Goal: Information Seeking & Learning: Learn about a topic

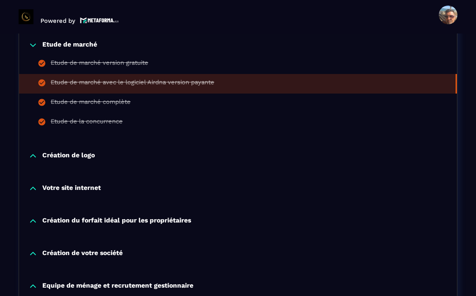
scroll to position [308, 0]
click at [79, 66] on div "Etude de marché version gratuite" at bounding box center [100, 64] width 98 height 10
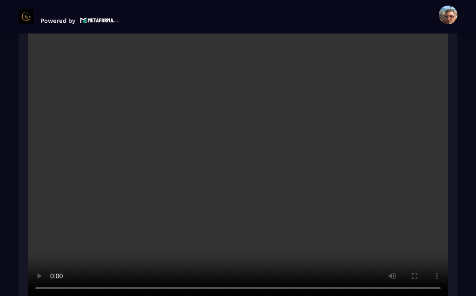
scroll to position [1293, 0]
click at [239, 127] on video at bounding box center [238, 158] width 420 height 280
click at [246, 152] on video at bounding box center [238, 158] width 420 height 280
click at [237, 140] on video at bounding box center [238, 158] width 420 height 280
click at [242, 130] on video at bounding box center [238, 158] width 420 height 280
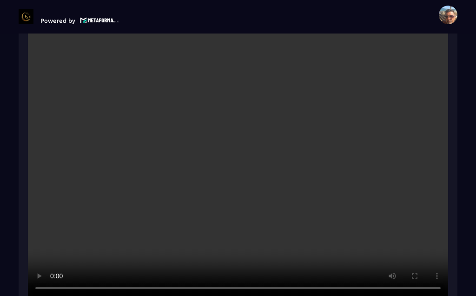
click at [249, 148] on video at bounding box center [238, 158] width 420 height 280
click at [240, 129] on video at bounding box center [238, 158] width 420 height 280
click at [235, 132] on video at bounding box center [238, 158] width 420 height 280
click at [207, 126] on video at bounding box center [238, 158] width 420 height 280
click at [239, 133] on video at bounding box center [238, 158] width 420 height 280
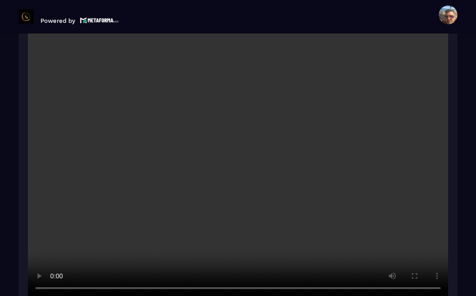
click at [246, 133] on video at bounding box center [238, 158] width 420 height 280
click at [226, 123] on video at bounding box center [238, 158] width 420 height 280
click at [242, 136] on video at bounding box center [238, 158] width 420 height 280
click at [239, 133] on video at bounding box center [238, 158] width 420 height 280
click at [237, 161] on video at bounding box center [238, 158] width 420 height 280
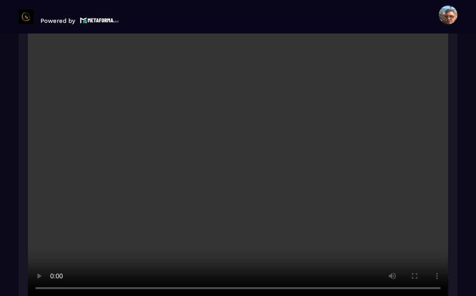
click at [238, 132] on video at bounding box center [238, 158] width 420 height 280
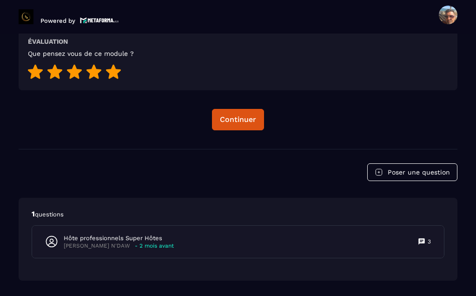
scroll to position [1587, 0]
click at [244, 115] on div "Continuer" at bounding box center [238, 119] width 36 height 9
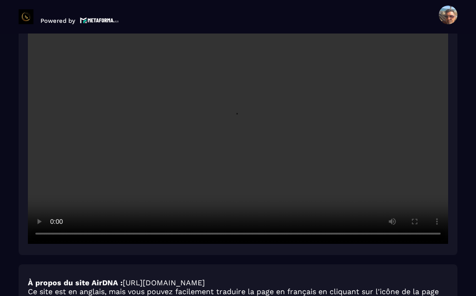
scroll to position [1347, 0]
click at [237, 64] on video at bounding box center [238, 103] width 420 height 280
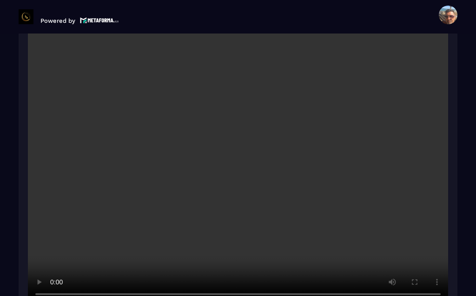
scroll to position [1287, 0]
click at [246, 138] on video at bounding box center [238, 164] width 420 height 280
click at [241, 137] on video at bounding box center [238, 164] width 420 height 280
click at [244, 134] on video at bounding box center [238, 164] width 420 height 280
click at [216, 134] on video at bounding box center [238, 164] width 420 height 280
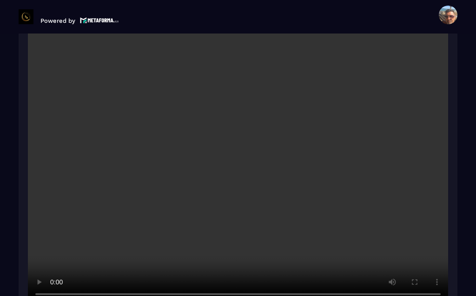
click at [238, 139] on video at bounding box center [238, 164] width 420 height 280
click at [238, 137] on video at bounding box center [238, 164] width 420 height 280
click at [239, 156] on video at bounding box center [238, 164] width 420 height 280
click at [240, 135] on video at bounding box center [238, 164] width 420 height 280
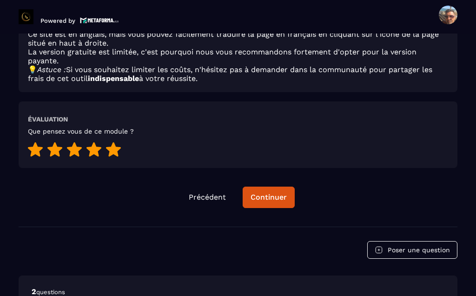
scroll to position [1605, 0]
click at [271, 193] on div "Continuer" at bounding box center [269, 197] width 36 height 9
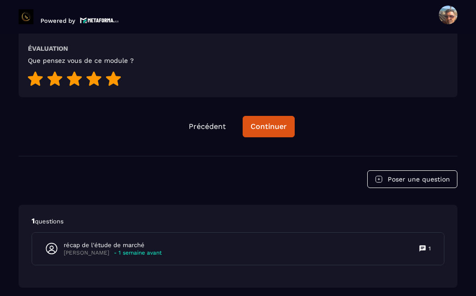
scroll to position [1580, 0]
click at [276, 122] on div "Continuer" at bounding box center [269, 126] width 36 height 9
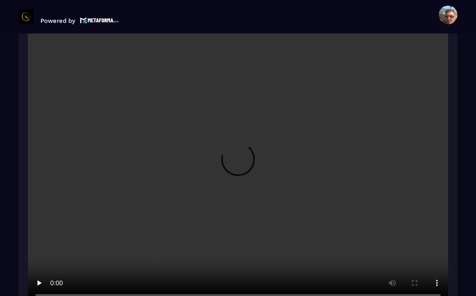
scroll to position [1183, 0]
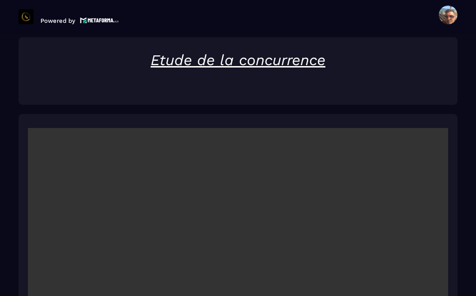
click at [245, 237] on video at bounding box center [238, 268] width 420 height 280
click at [238, 240] on video at bounding box center [238, 268] width 420 height 280
click at [236, 242] on video at bounding box center [238, 268] width 420 height 280
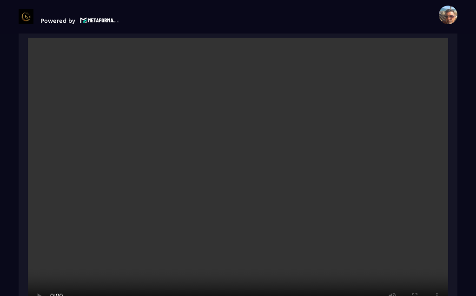
scroll to position [1273, 0]
click at [229, 167] on video at bounding box center [238, 178] width 420 height 280
click at [239, 151] on video at bounding box center [238, 178] width 420 height 280
click at [237, 152] on video at bounding box center [238, 178] width 420 height 280
click at [224, 180] on video at bounding box center [238, 178] width 420 height 280
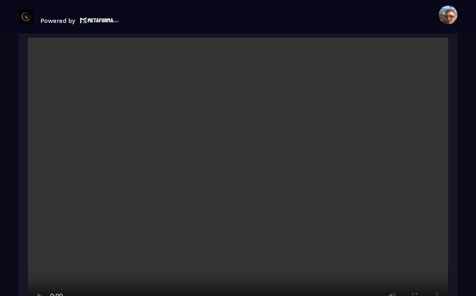
click at [240, 149] on video at bounding box center [238, 178] width 420 height 280
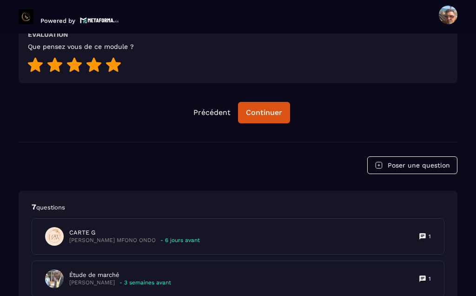
scroll to position [1587, 0]
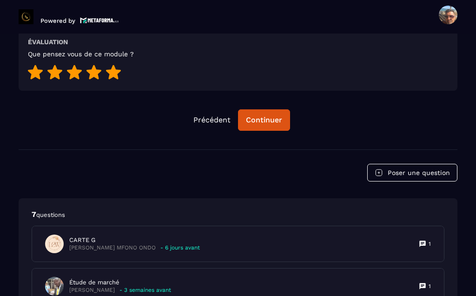
click at [260, 115] on div "Continuer" at bounding box center [264, 119] width 36 height 9
click at [186, 244] on p "- 6 jours avant" at bounding box center [180, 247] width 40 height 7
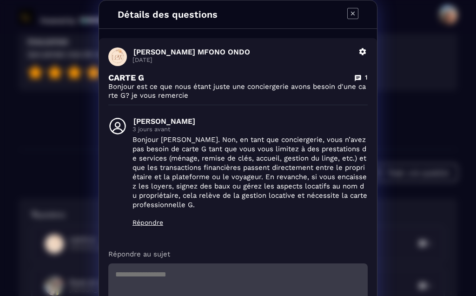
scroll to position [0, 0]
click at [357, 11] on icon "Modal window" at bounding box center [352, 13] width 11 height 11
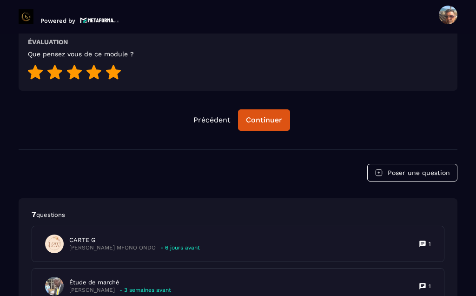
click at [173, 268] on div "Étude de marché [PERSON_NAME] - 3 semaines avant 1" at bounding box center [238, 285] width 412 height 35
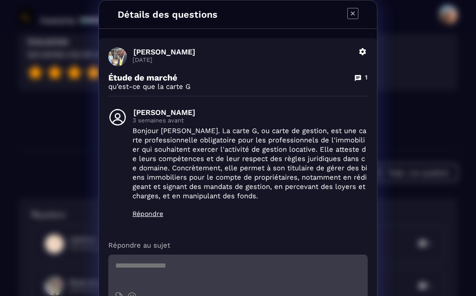
click at [356, 15] on icon "Modal window" at bounding box center [352, 13] width 11 height 11
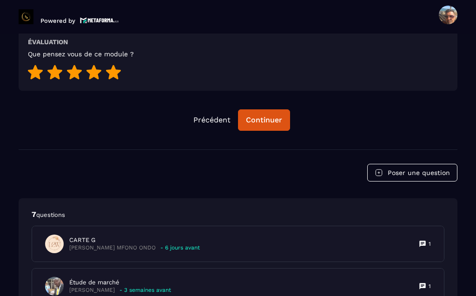
click at [273, 109] on button "Continuer" at bounding box center [264, 119] width 52 height 21
click at [269, 115] on div "Continuer" at bounding box center [264, 119] width 36 height 9
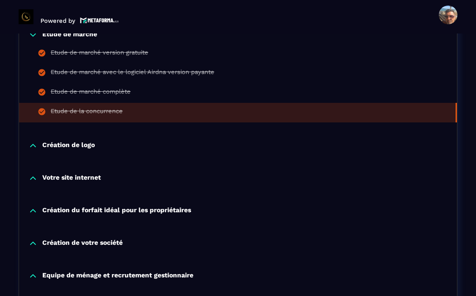
scroll to position [318, 0]
click at [69, 141] on p "Création de logo" at bounding box center [68, 145] width 53 height 9
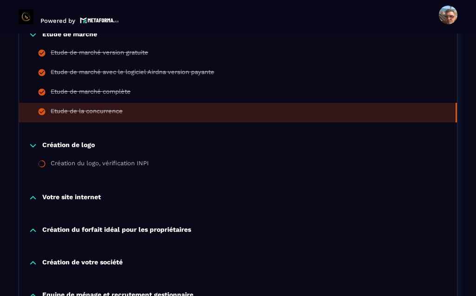
click at [114, 160] on div "Création du logo, vérification INPI" at bounding box center [100, 165] width 98 height 10
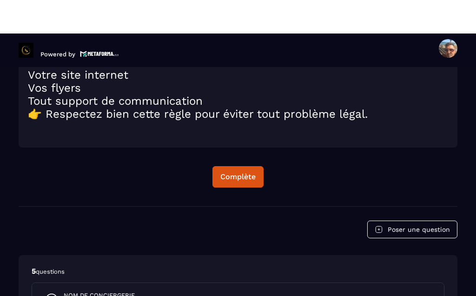
scroll to position [2331, 0]
click at [249, 148] on div "Complète" at bounding box center [237, 143] width 35 height 9
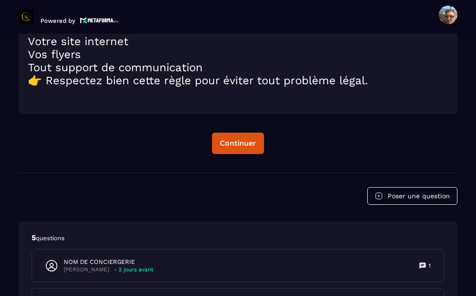
click at [237, 148] on div "Continuer" at bounding box center [238, 143] width 36 height 9
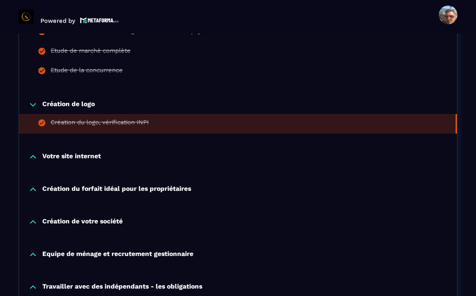
scroll to position [359, 0]
click at [54, 160] on p "Votre site internet" at bounding box center [71, 156] width 59 height 9
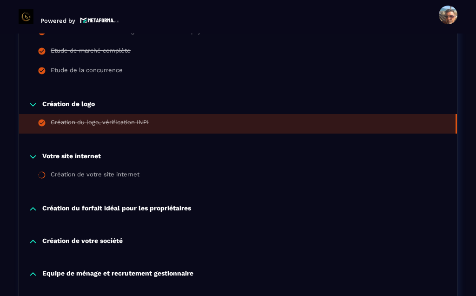
click at [61, 180] on div "Création de votre site internet" at bounding box center [95, 176] width 89 height 10
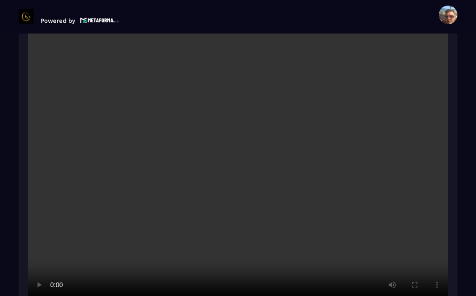
scroll to position [1305, 0]
click at [240, 146] on video at bounding box center [238, 167] width 420 height 280
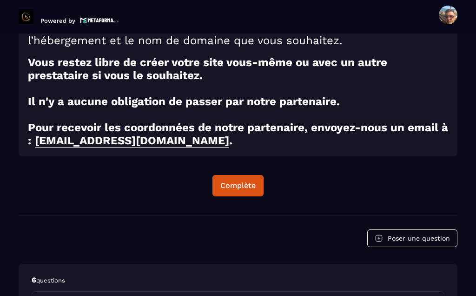
scroll to position [1883, 0]
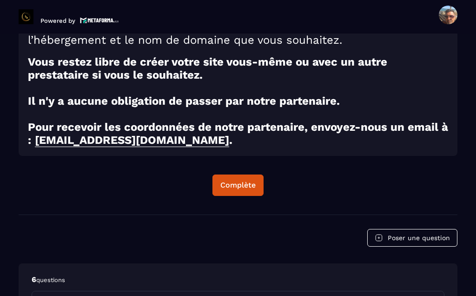
click at [238, 180] on div "Complète" at bounding box center [237, 184] width 35 height 9
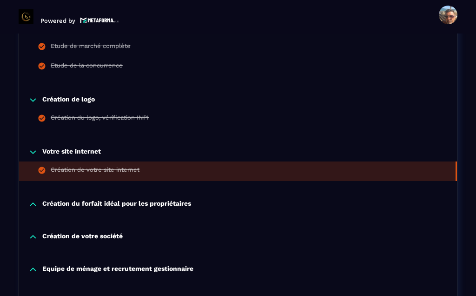
scroll to position [364, 0]
click at [62, 200] on p "Création du forfait idéal pour les propriétaires" at bounding box center [116, 204] width 149 height 9
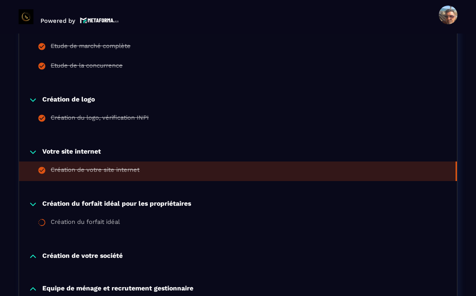
click at [62, 218] on div "Création du forfait idéal" at bounding box center [85, 223] width 69 height 10
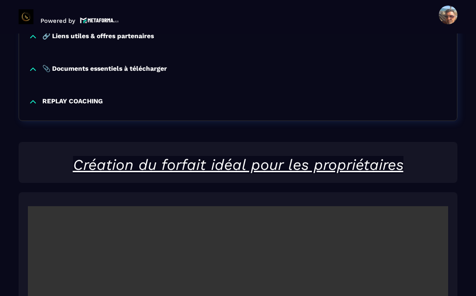
scroll to position [1241, 0]
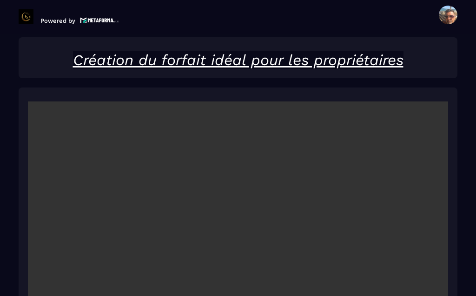
click at [240, 218] on video at bounding box center [238, 241] width 420 height 280
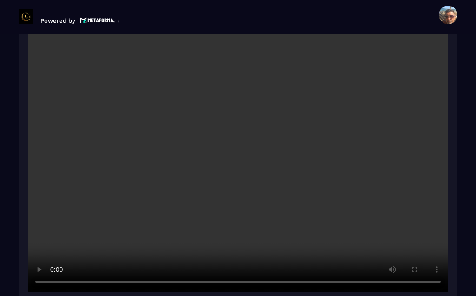
scroll to position [1331, 0]
click at [236, 131] on video at bounding box center [238, 152] width 420 height 280
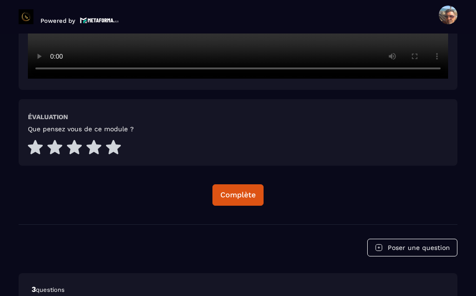
scroll to position [1545, 0]
click at [234, 190] on div "Complète" at bounding box center [237, 194] width 35 height 9
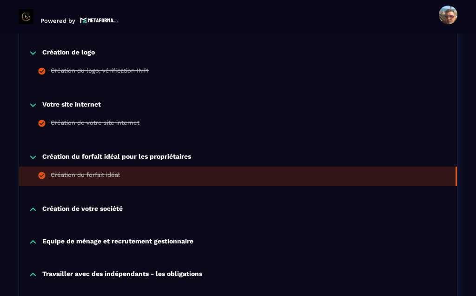
scroll to position [411, 0]
click at [88, 205] on p "Création de votre société" at bounding box center [82, 209] width 80 height 9
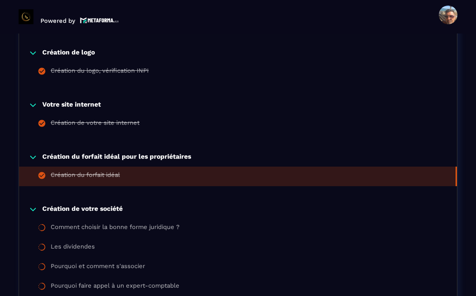
click at [84, 223] on div "Comment choisir la bonne forme juridique ?" at bounding box center [115, 228] width 129 height 10
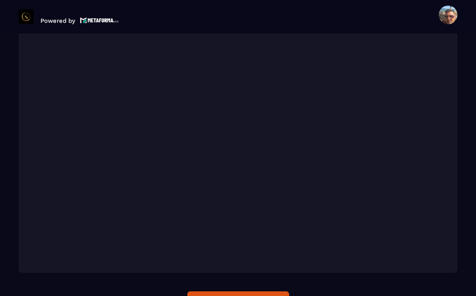
scroll to position [1525, 0]
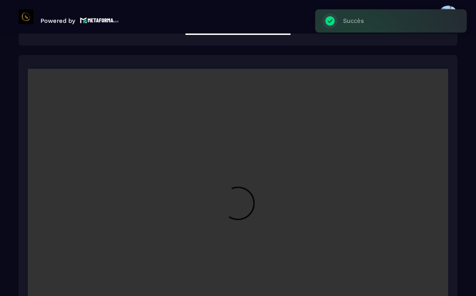
scroll to position [1378, 0]
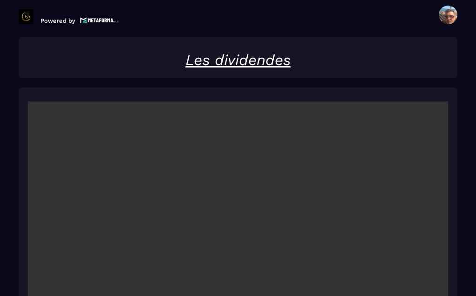
click at [241, 219] on video at bounding box center [238, 241] width 420 height 280
click at [231, 237] on video at bounding box center [238, 241] width 420 height 280
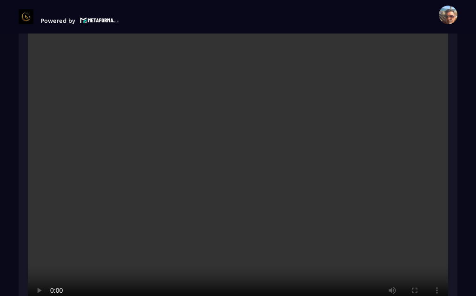
scroll to position [1448, 0]
click at [266, 223] on video at bounding box center [238, 172] width 420 height 280
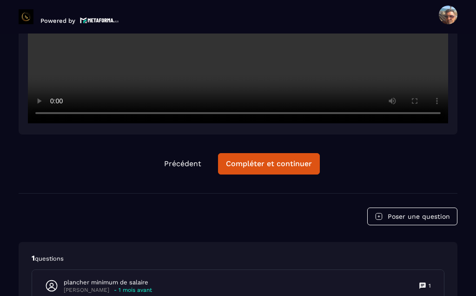
scroll to position [1637, 0]
click at [262, 159] on div "Compléter et continuer" at bounding box center [269, 163] width 86 height 9
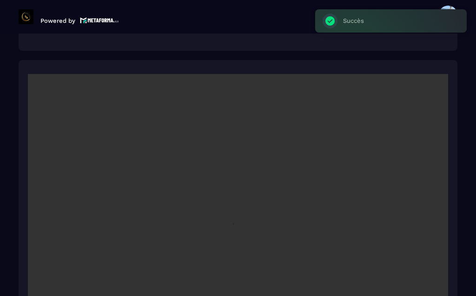
scroll to position [1378, 0]
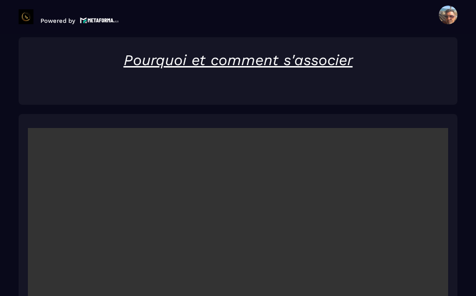
click at [236, 242] on video at bounding box center [238, 268] width 420 height 280
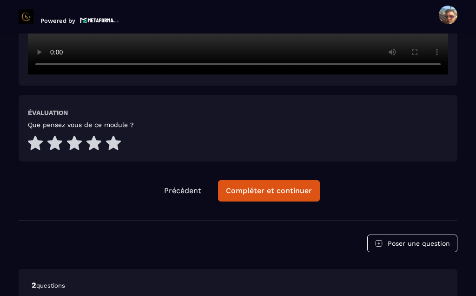
scroll to position [1712, 0]
click at [290, 186] on div "Compléter et continuer" at bounding box center [269, 190] width 86 height 9
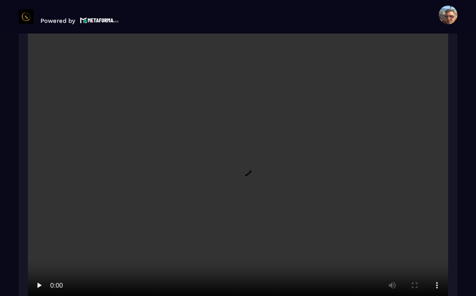
scroll to position [1487, 0]
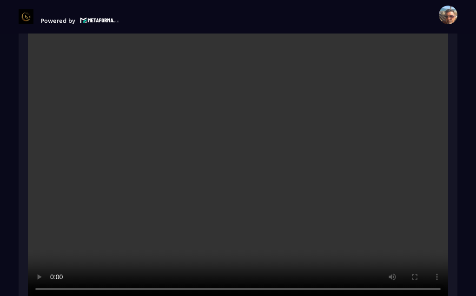
click at [231, 142] on video at bounding box center [238, 159] width 420 height 280
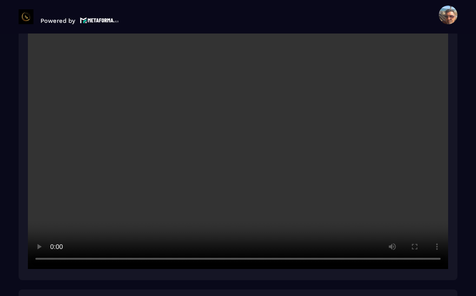
scroll to position [1518, 0]
click at [269, 145] on video at bounding box center [238, 128] width 420 height 280
click at [237, 107] on video at bounding box center [238, 128] width 420 height 280
click at [239, 102] on video at bounding box center [238, 128] width 420 height 280
click at [243, 101] on video at bounding box center [238, 128] width 420 height 280
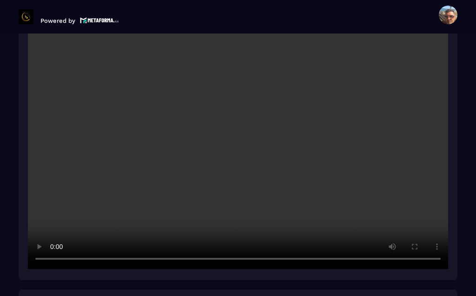
click at [236, 101] on video at bounding box center [238, 128] width 420 height 280
click at [246, 98] on video at bounding box center [238, 128] width 420 height 280
click at [234, 111] on video at bounding box center [238, 128] width 420 height 280
click at [246, 96] on video at bounding box center [238, 128] width 420 height 280
click at [232, 102] on video at bounding box center [238, 128] width 420 height 280
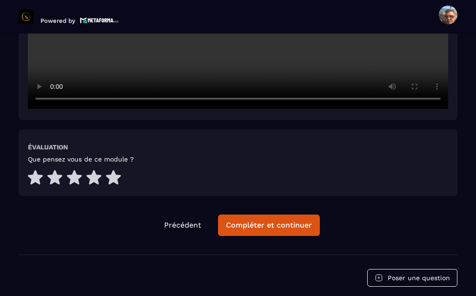
scroll to position [1678, 0]
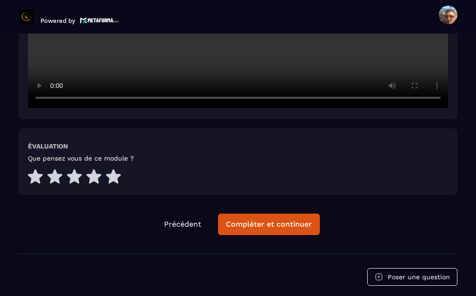
click at [248, 220] on div "Compléter et continuer" at bounding box center [269, 224] width 86 height 9
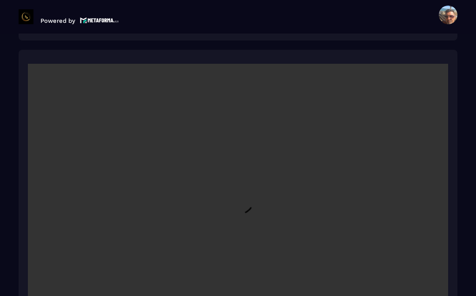
scroll to position [1434, 0]
click at [238, 177] on video at bounding box center [238, 204] width 420 height 280
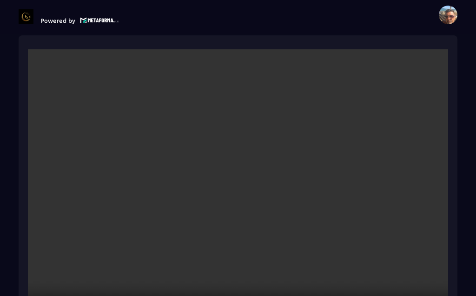
scroll to position [1449, 0]
click at [180, 213] on video at bounding box center [238, 189] width 420 height 280
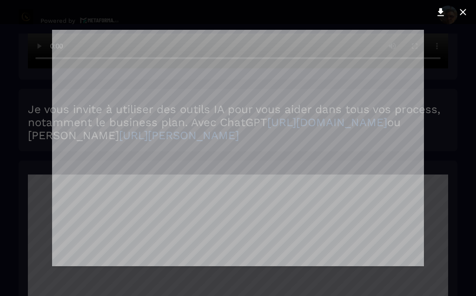
scroll to position [0, 0]
click at [464, 13] on icon at bounding box center [463, 12] width 6 height 6
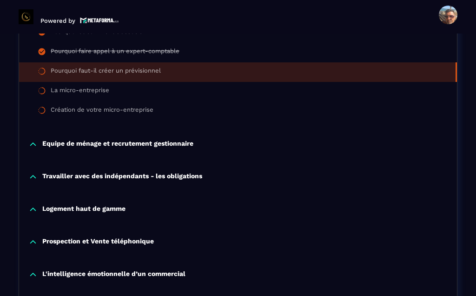
scroll to position [609, 0]
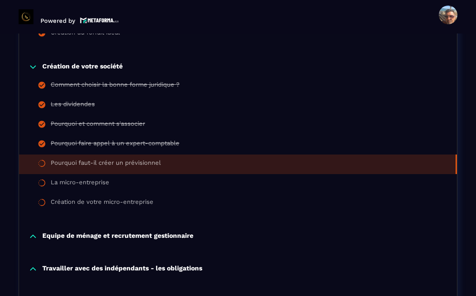
click at [77, 179] on div "La micro-entreprise" at bounding box center [80, 184] width 59 height 10
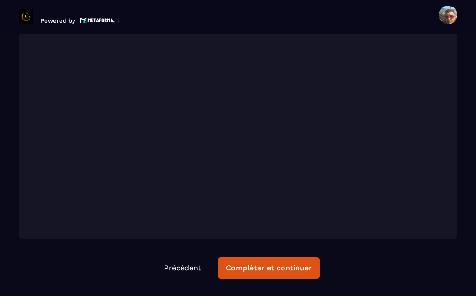
click at [256, 263] on div "Compléter et continuer" at bounding box center [269, 267] width 86 height 9
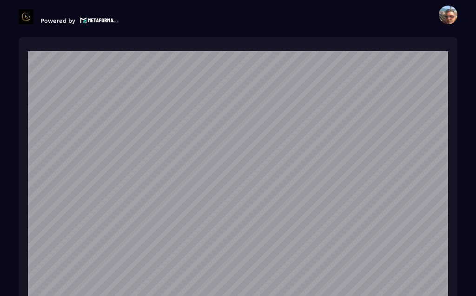
click at [462, 40] on section "Formations Questions Communauté Événements Formations / La conciergerie 100% au…" at bounding box center [238, 164] width 476 height 262
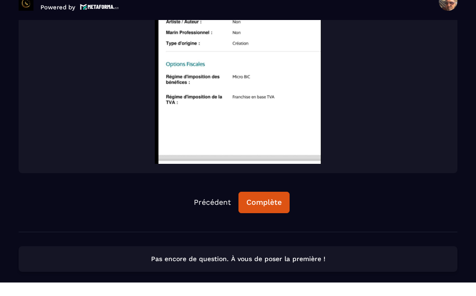
scroll to position [1950, 0]
click at [268, 211] on div "Complète" at bounding box center [263, 215] width 35 height 9
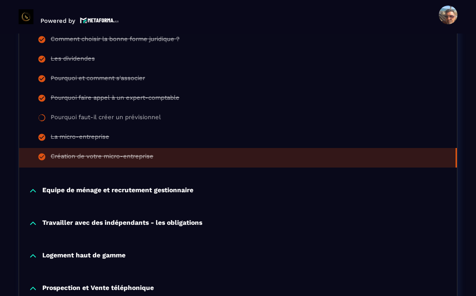
scroll to position [598, 0]
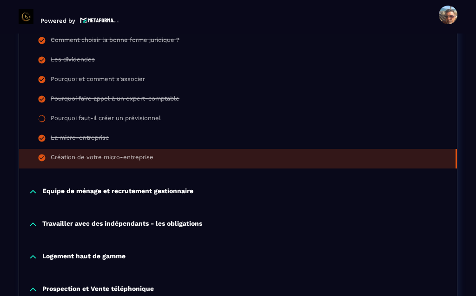
click at [176, 187] on p "Equipe de ménage et recrutement gestionnaire" at bounding box center [117, 191] width 151 height 9
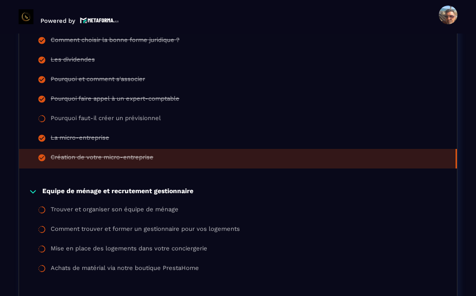
click at [160, 206] on div "Trouver et organiser son équipe de ménage" at bounding box center [115, 211] width 128 height 10
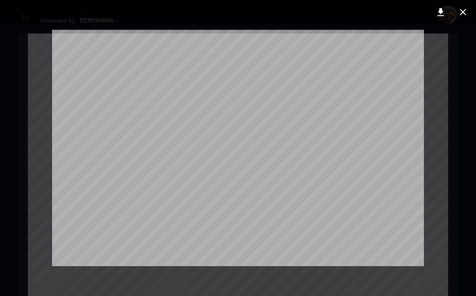
scroll to position [1922, 0]
click at [463, 99] on div at bounding box center [238, 148] width 476 height 296
click at [460, 12] on icon at bounding box center [463, 12] width 11 height 11
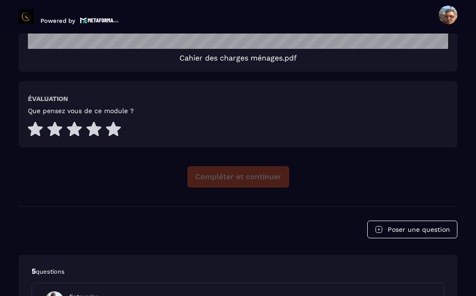
scroll to position [2213, 0]
click at [263, 166] on div "Compléter et continuer" at bounding box center [238, 176] width 439 height 21
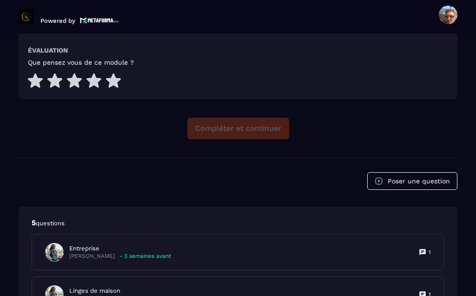
scroll to position [2262, 0]
click at [260, 118] on div "Compléter et continuer" at bounding box center [238, 128] width 439 height 21
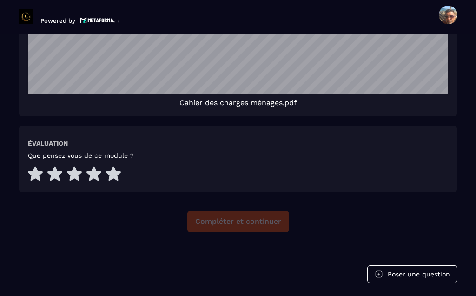
scroll to position [2169, 0]
click at [254, 211] on div "Compléter et continuer" at bounding box center [238, 221] width 439 height 21
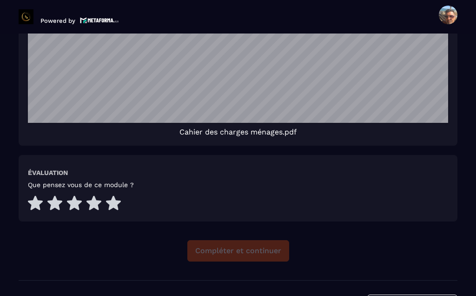
scroll to position [2139, 0]
click at [112, 195] on icon at bounding box center [113, 202] width 15 height 14
click at [222, 240] on div "Compléter et continuer" at bounding box center [238, 250] width 439 height 21
click at [220, 240] on div "Compléter et continuer" at bounding box center [238, 250] width 439 height 21
click at [221, 240] on div "Compléter et continuer" at bounding box center [238, 250] width 439 height 21
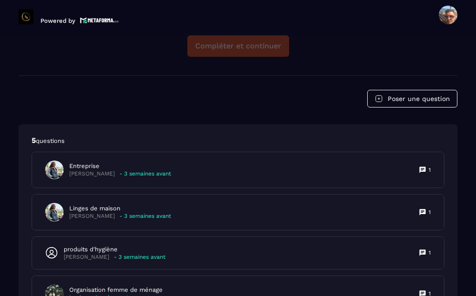
scroll to position [2344, 0]
click at [151, 170] on p "- 3 semaines avant" at bounding box center [146, 173] width 52 height 7
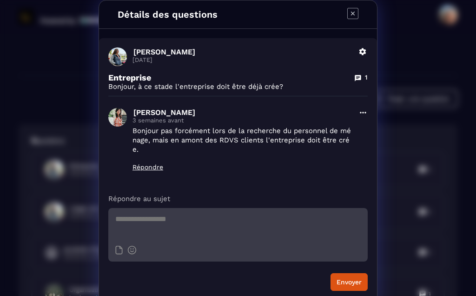
scroll to position [0, 0]
click at [357, 13] on icon "Modal window" at bounding box center [352, 13] width 11 height 11
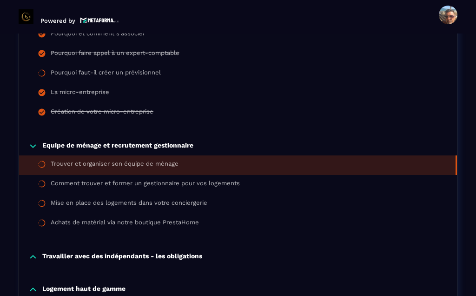
scroll to position [643, 0]
click at [205, 180] on div "Comment trouver et former un gestionnaire pour vos logements" at bounding box center [145, 185] width 189 height 10
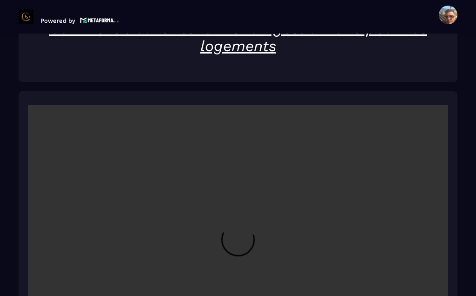
scroll to position [1492, 0]
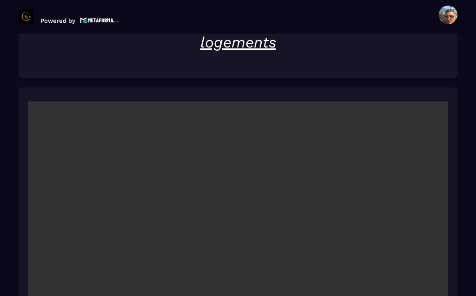
click at [238, 213] on video at bounding box center [238, 241] width 420 height 280
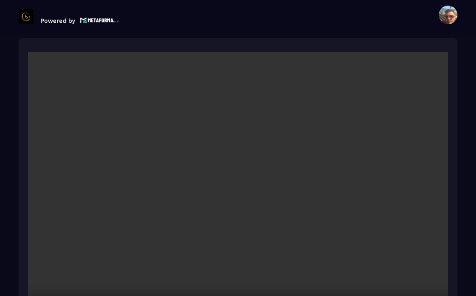
scroll to position [1541, 0]
click at [263, 221] on video at bounding box center [238, 192] width 420 height 280
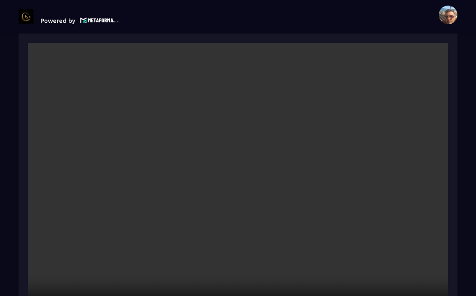
scroll to position [1550, 0]
click at [239, 256] on video at bounding box center [238, 183] width 420 height 280
click at [280, 220] on video at bounding box center [238, 183] width 420 height 280
click at [291, 253] on video at bounding box center [238, 183] width 420 height 280
click at [239, 160] on video at bounding box center [238, 183] width 420 height 280
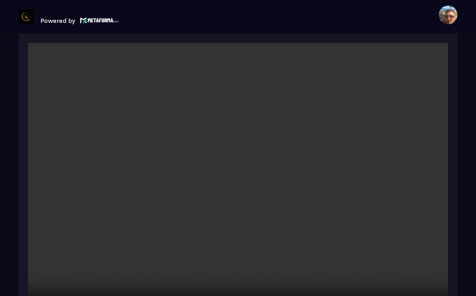
click at [232, 154] on video at bounding box center [238, 183] width 420 height 280
click at [276, 154] on video at bounding box center [238, 183] width 420 height 280
click at [273, 153] on video at bounding box center [238, 183] width 420 height 280
click at [273, 156] on video at bounding box center [238, 183] width 420 height 280
click at [267, 153] on video at bounding box center [238, 183] width 420 height 280
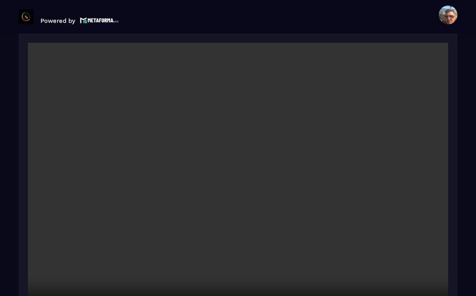
click at [272, 156] on video at bounding box center [238, 183] width 420 height 280
click at [270, 156] on video at bounding box center [238, 183] width 420 height 280
click at [272, 159] on video at bounding box center [238, 183] width 420 height 280
click at [271, 157] on video at bounding box center [238, 183] width 420 height 280
click at [242, 164] on video at bounding box center [238, 183] width 420 height 280
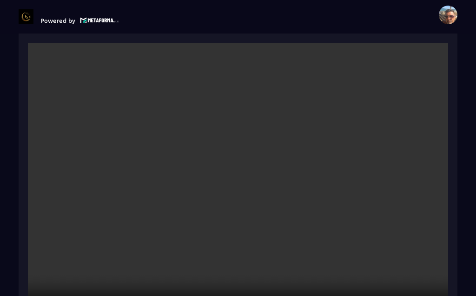
click at [242, 151] on video at bounding box center [238, 183] width 420 height 280
click at [242, 160] on video at bounding box center [238, 183] width 420 height 280
click at [414, 186] on video at bounding box center [238, 183] width 420 height 280
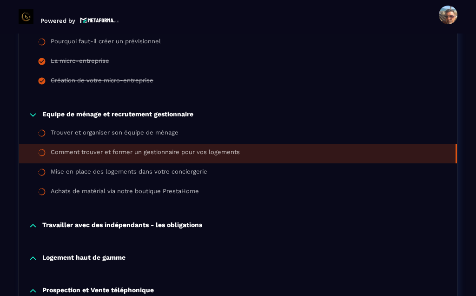
scroll to position [673, 0]
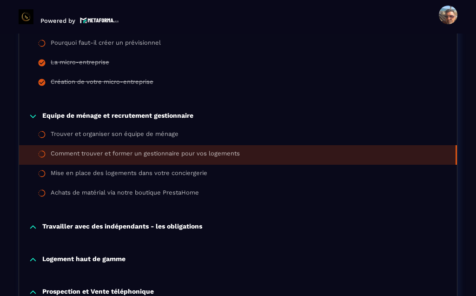
click at [194, 169] on div "Mise en place des logements dans votre conciergerie" at bounding box center [129, 174] width 157 height 10
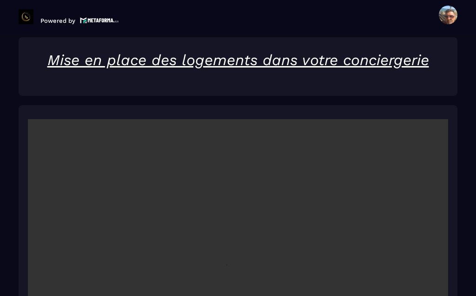
scroll to position [1456, 0]
click at [243, 234] on video at bounding box center [238, 259] width 420 height 280
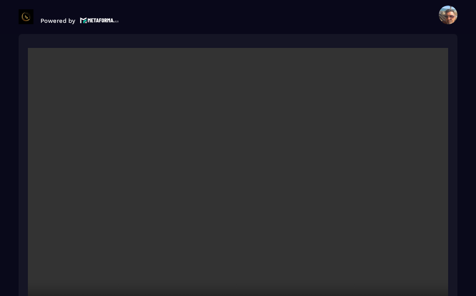
scroll to position [1527, 0]
click at [211, 149] on video at bounding box center [238, 188] width 420 height 280
click at [246, 156] on video at bounding box center [238, 188] width 420 height 280
click at [242, 163] on video at bounding box center [238, 188] width 420 height 280
